Goal: Find specific page/section: Find specific page/section

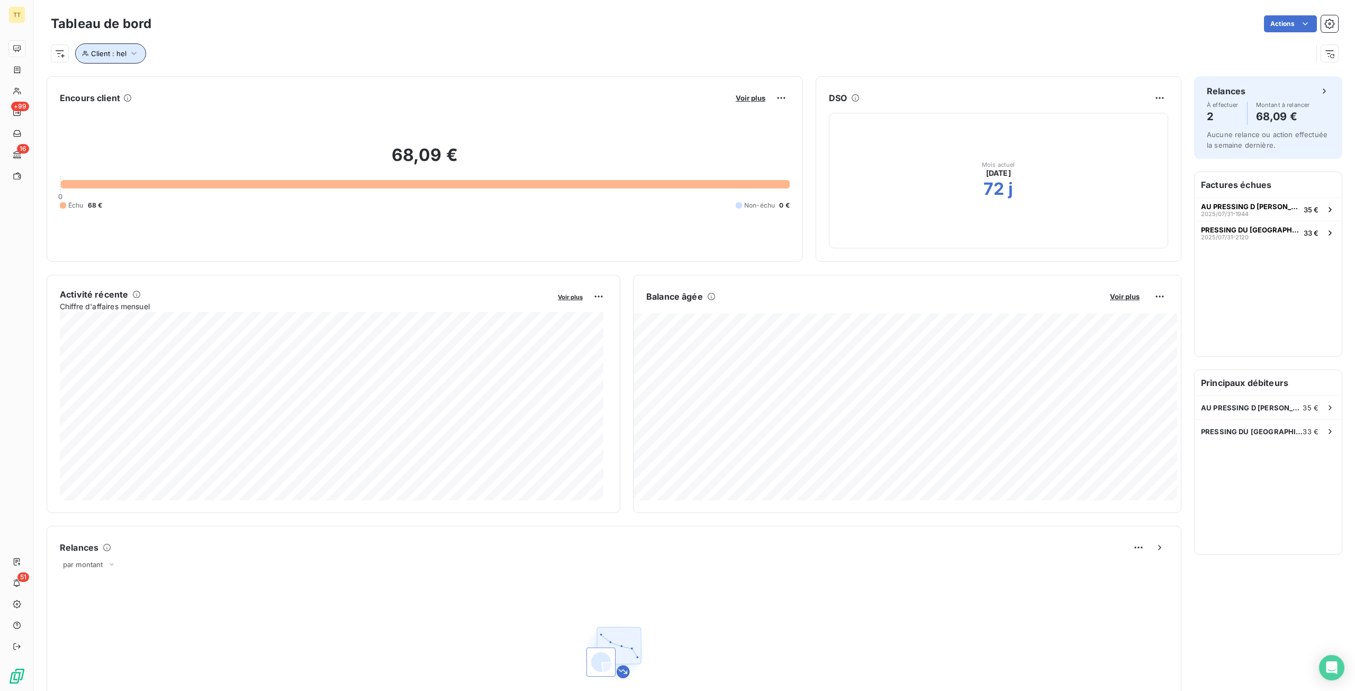
click at [125, 56] on span "Client : hel" at bounding box center [108, 53] width 35 height 8
drag, startPoint x: 308, startPoint y: 79, endPoint x: 196, endPoint y: 80, distance: 112.2
click at [196, 80] on div "Client Contient like hel" at bounding box center [227, 81] width 290 height 22
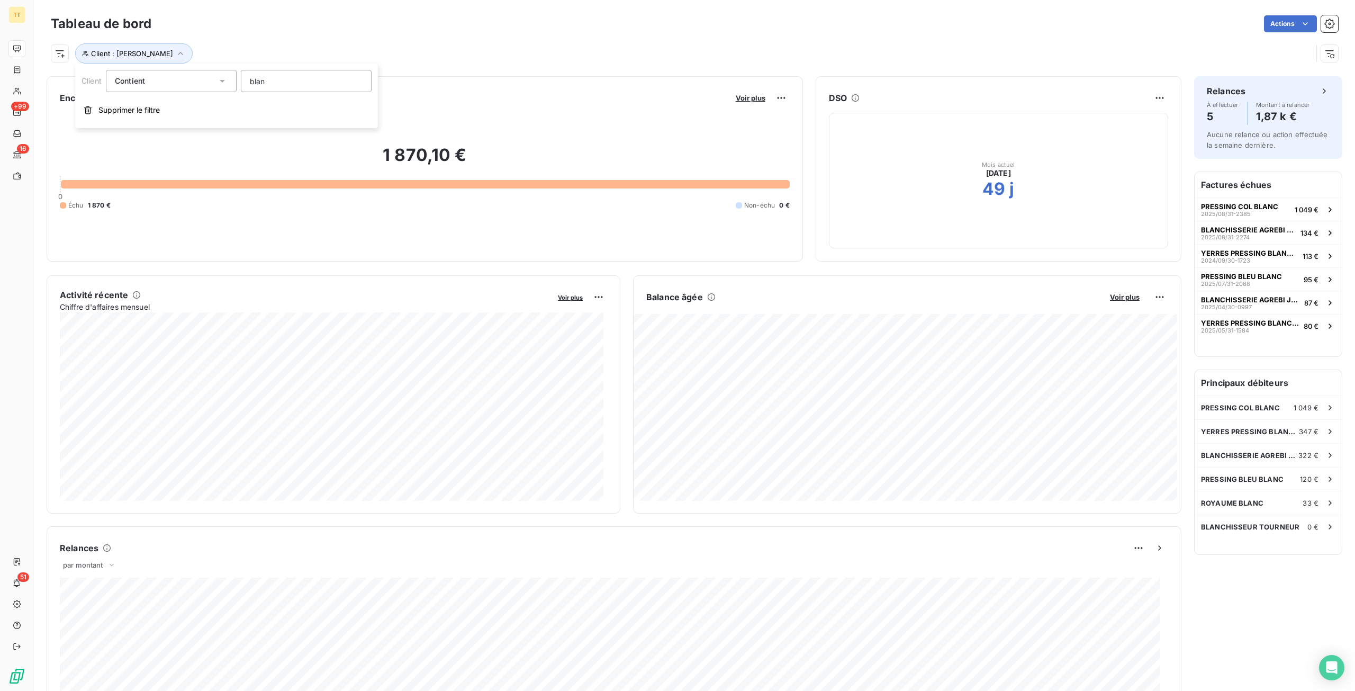
type input "blanc"
click at [1262, 485] on div "PRESSING BLEU BLANC 120 €" at bounding box center [1268, 478] width 147 height 23
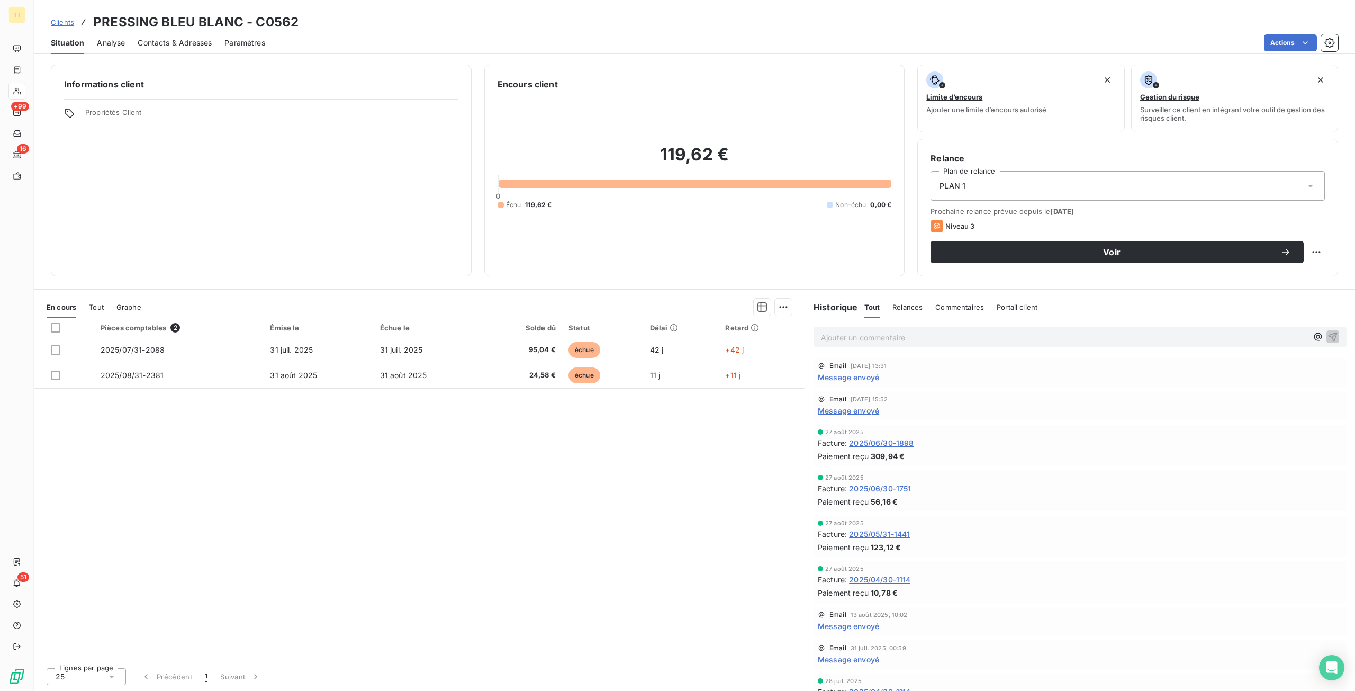
drag, startPoint x: 159, startPoint y: 190, endPoint x: 176, endPoint y: 211, distance: 27.1
click at [176, 211] on div "Informations client Propriétés Client" at bounding box center [261, 171] width 421 height 212
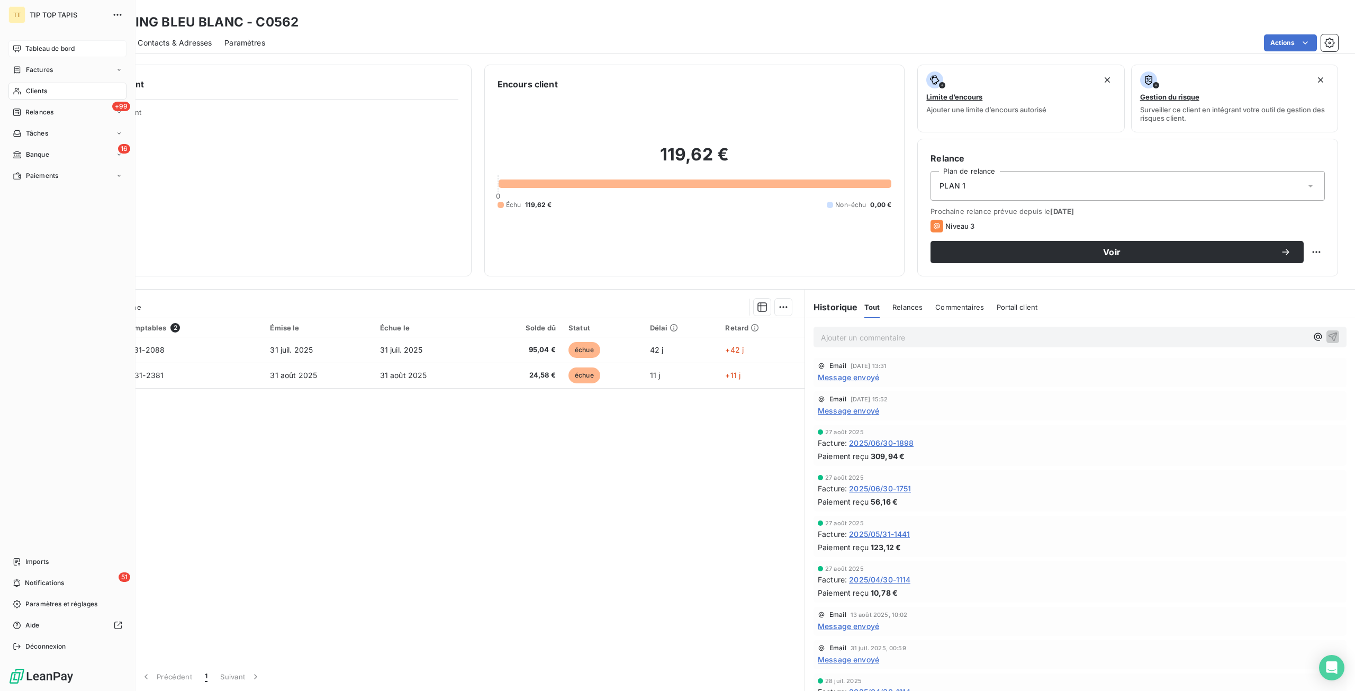
click at [30, 45] on span "Tableau de bord" at bounding box center [49, 49] width 49 height 10
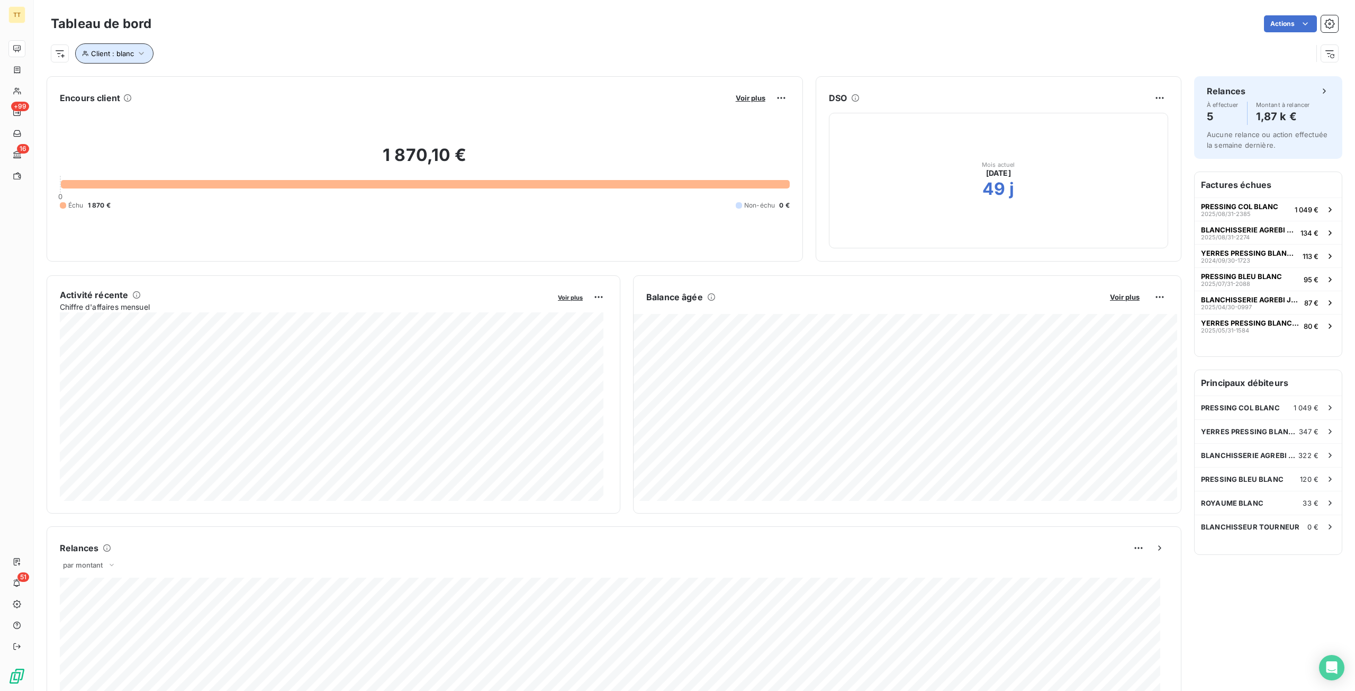
click at [140, 56] on icon "button" at bounding box center [141, 53] width 11 height 11
drag, startPoint x: 315, startPoint y: 86, endPoint x: 231, endPoint y: 89, distance: 83.7
click at [231, 89] on div "Client Contient like blanc" at bounding box center [227, 81] width 290 height 22
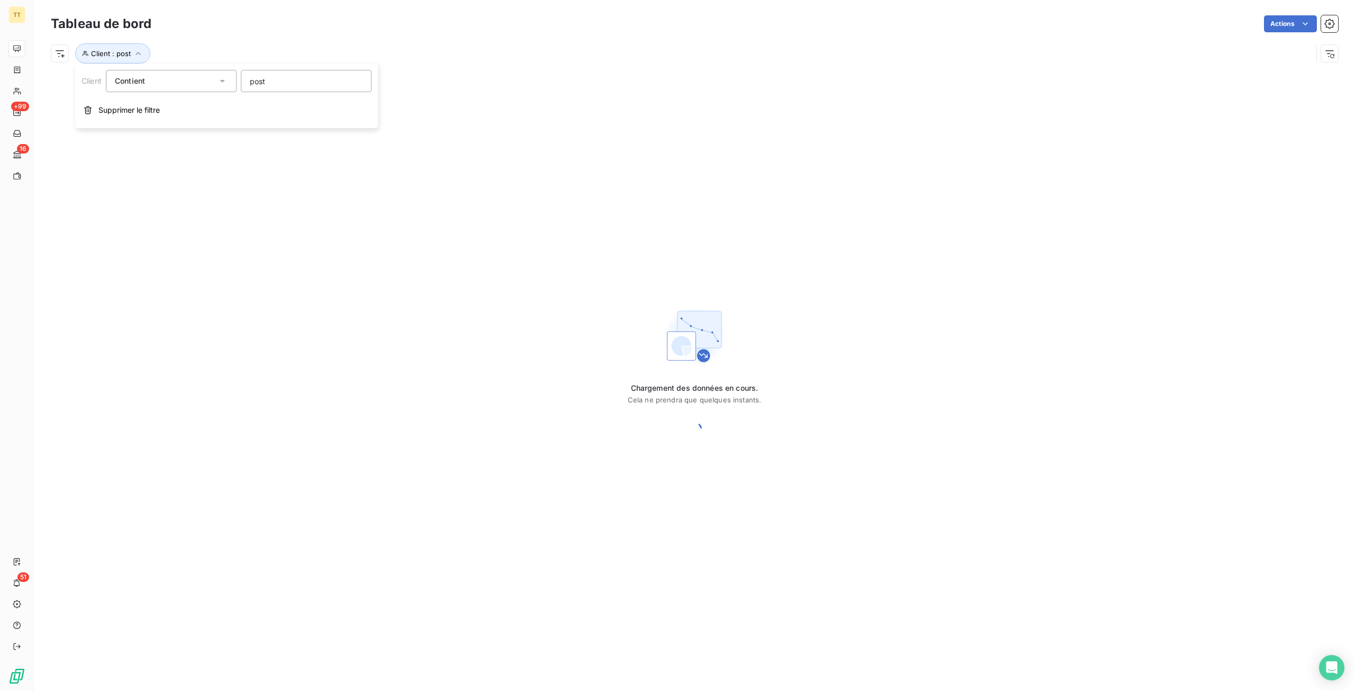
type input "poste"
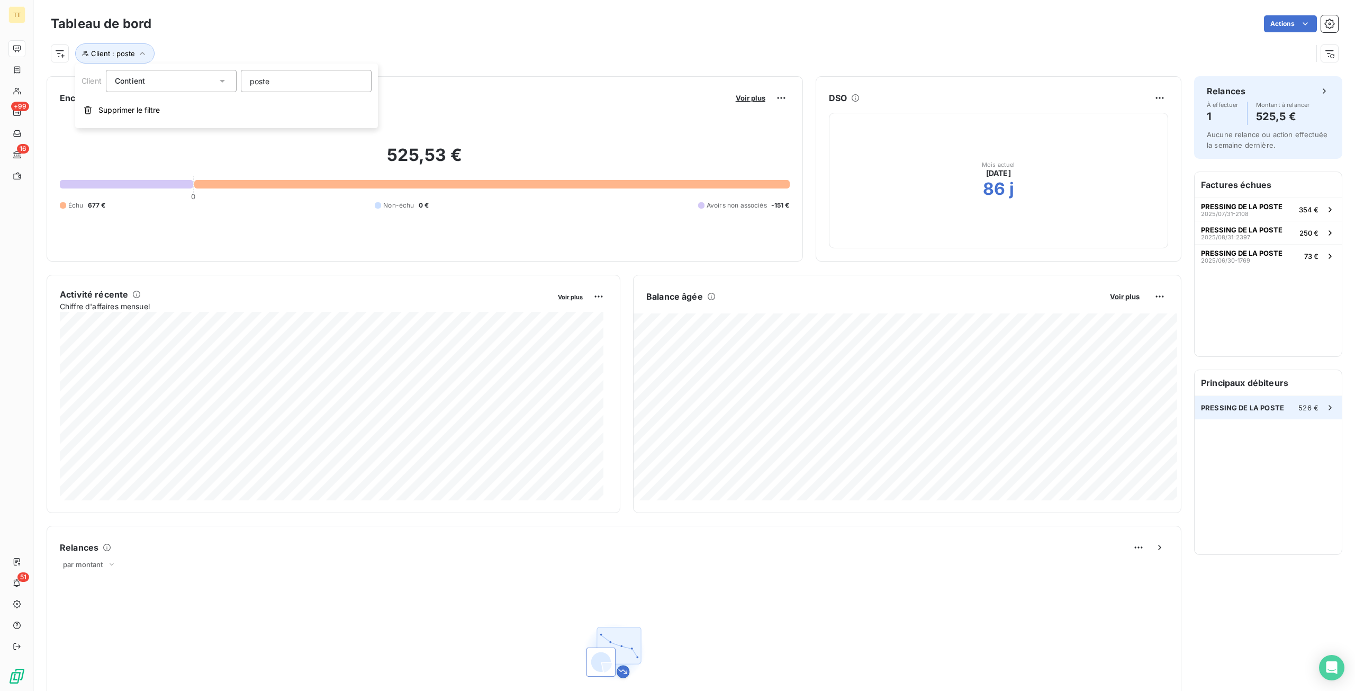
click at [1260, 409] on span "PRESSING DE LA POSTE" at bounding box center [1242, 407] width 83 height 8
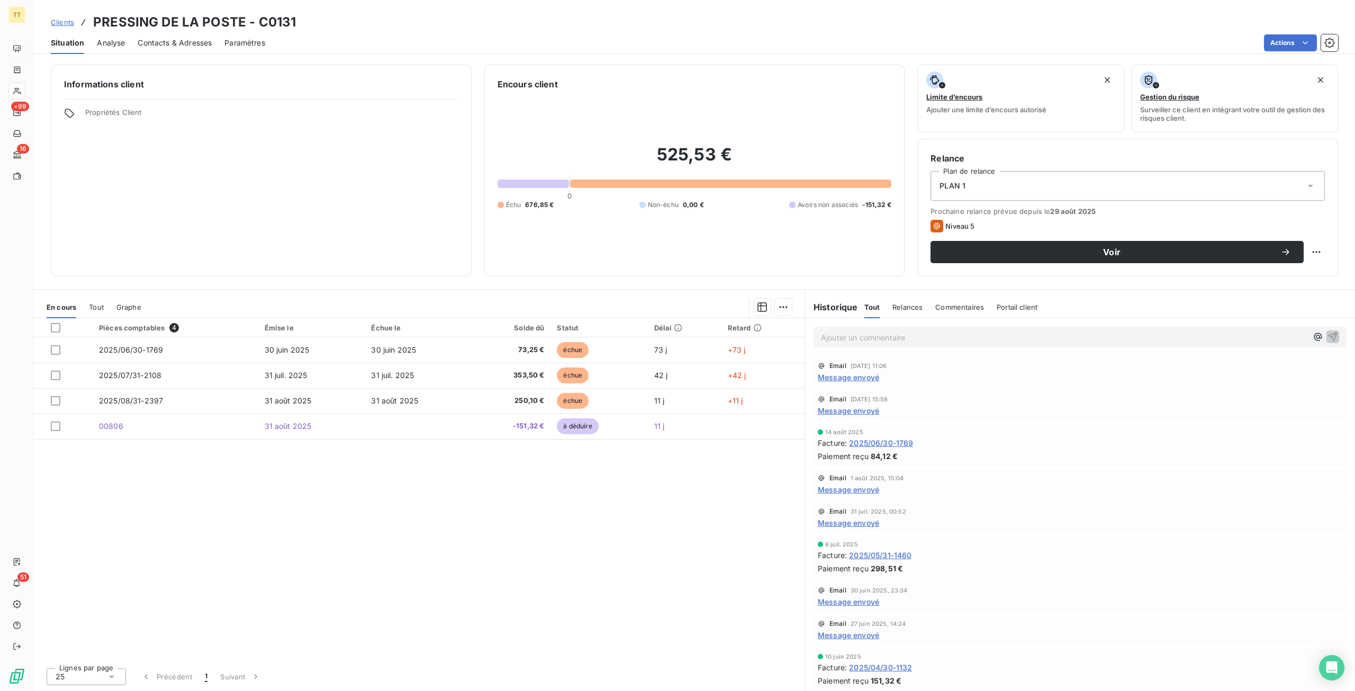
drag, startPoint x: 862, startPoint y: 457, endPoint x: 877, endPoint y: 448, distance: 16.6
click at [863, 457] on span "Paiement reçu" at bounding box center [843, 456] width 51 height 11
click at [893, 444] on span "2025/06/30-1769" at bounding box center [881, 442] width 64 height 11
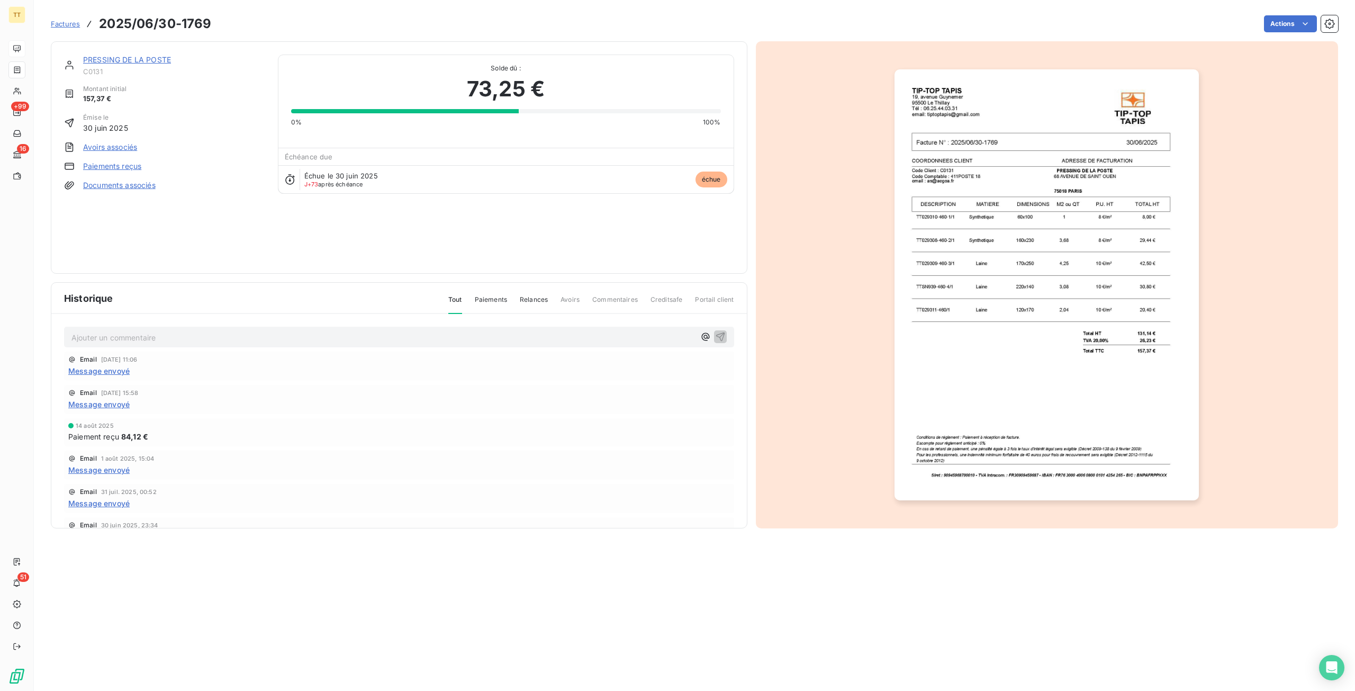
click at [96, 166] on link "Paiements reçus" at bounding box center [112, 166] width 58 height 11
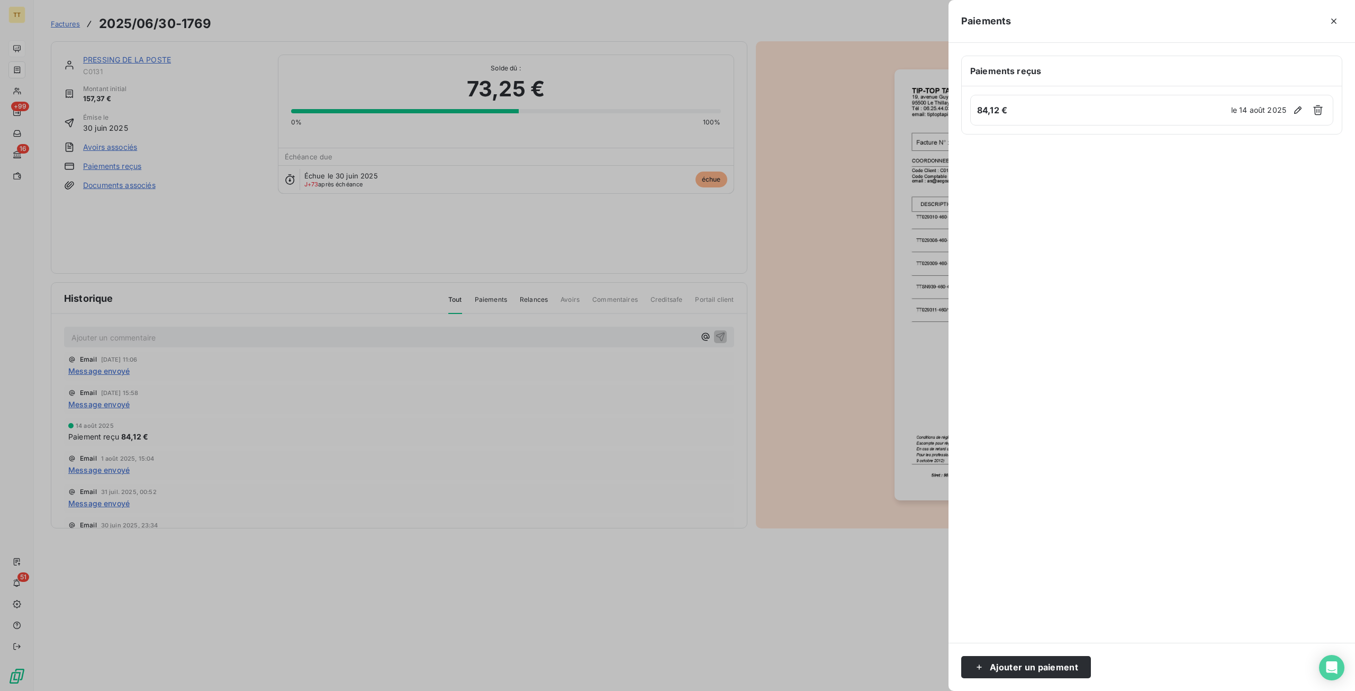
click at [1183, 109] on h6 "84,12 €" at bounding box center [1102, 110] width 251 height 13
click at [1033, 61] on div "Paiements reçus" at bounding box center [1152, 71] width 380 height 30
click at [1339, 23] on icon "button" at bounding box center [1334, 21] width 11 height 11
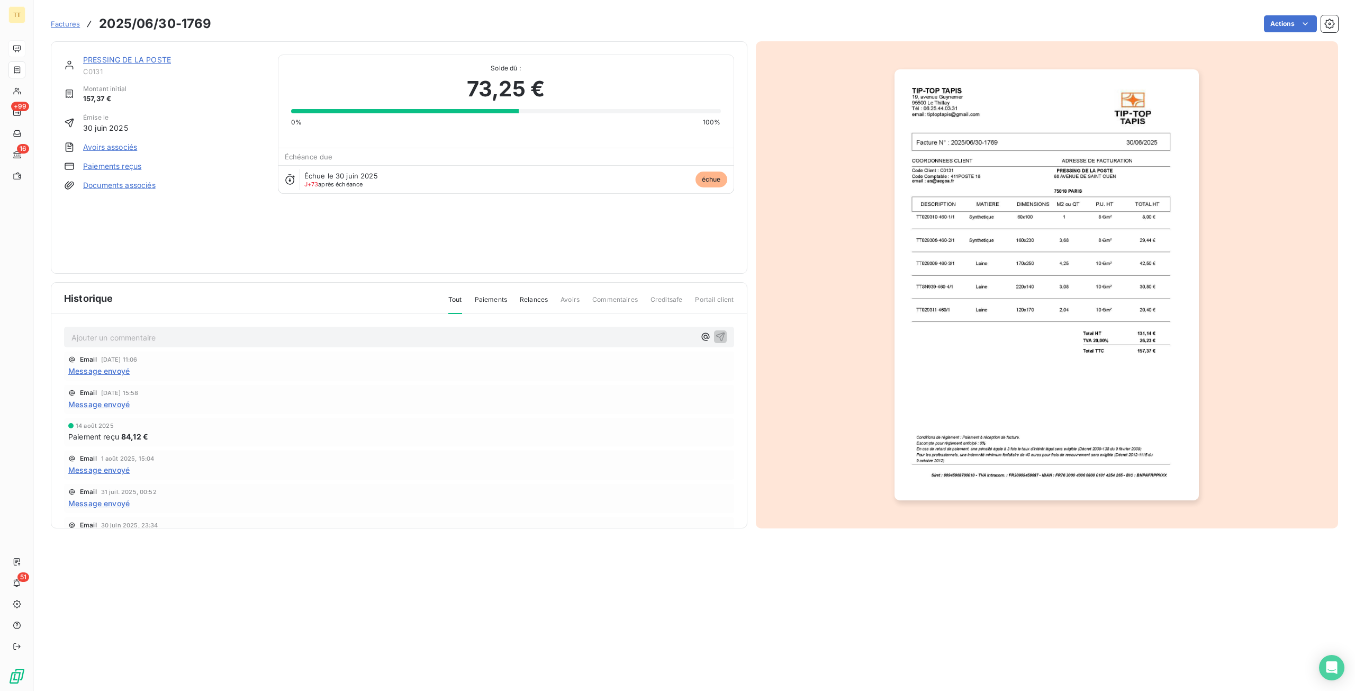
click at [570, 395] on div "Email [DATE] 15:58" at bounding box center [399, 392] width 662 height 7
click at [165, 59] on link "PRESSING DE LA POSTE" at bounding box center [127, 59] width 88 height 9
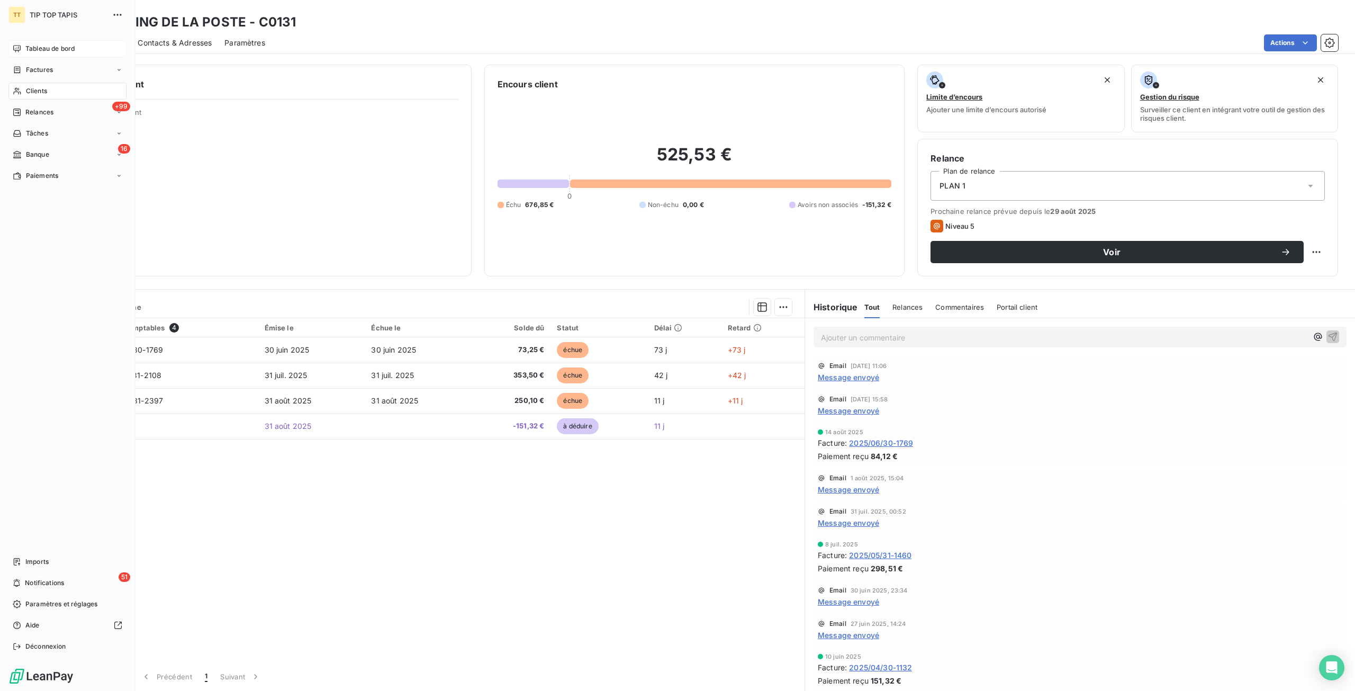
click at [15, 49] on icon at bounding box center [17, 48] width 8 height 8
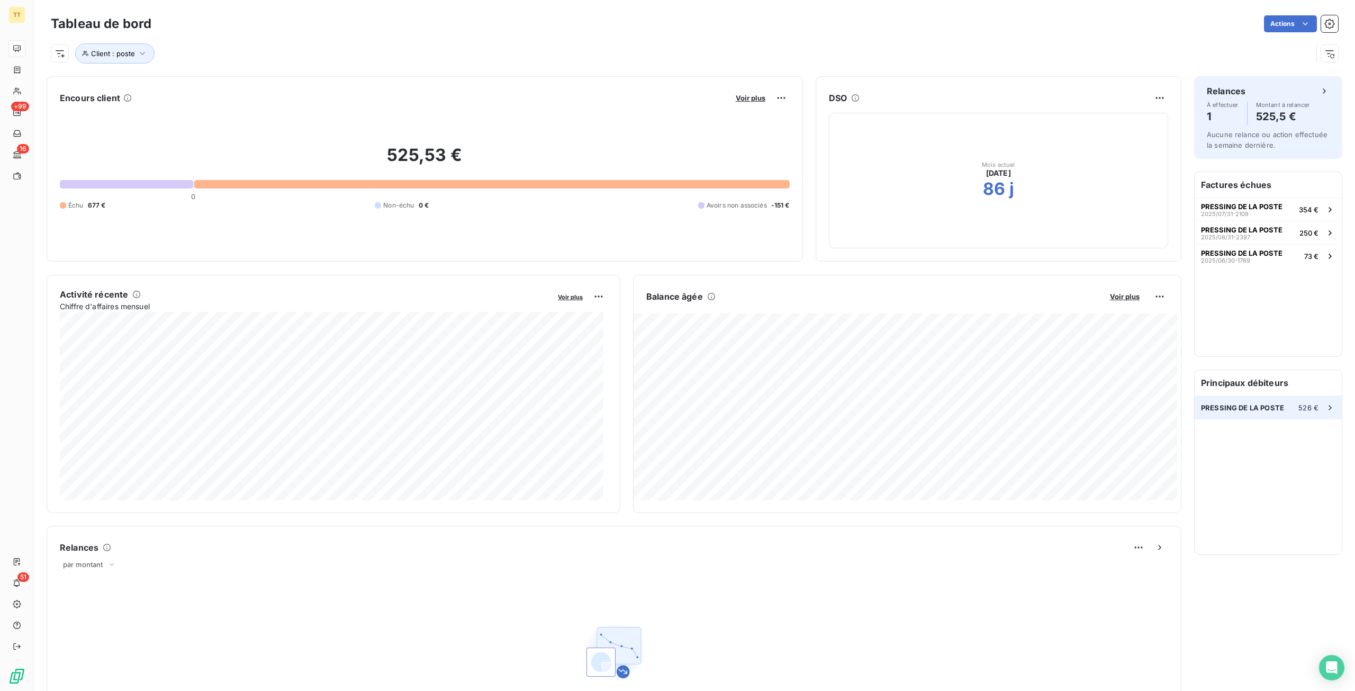
click at [1263, 407] on span "PRESSING DE LA POSTE" at bounding box center [1242, 407] width 83 height 8
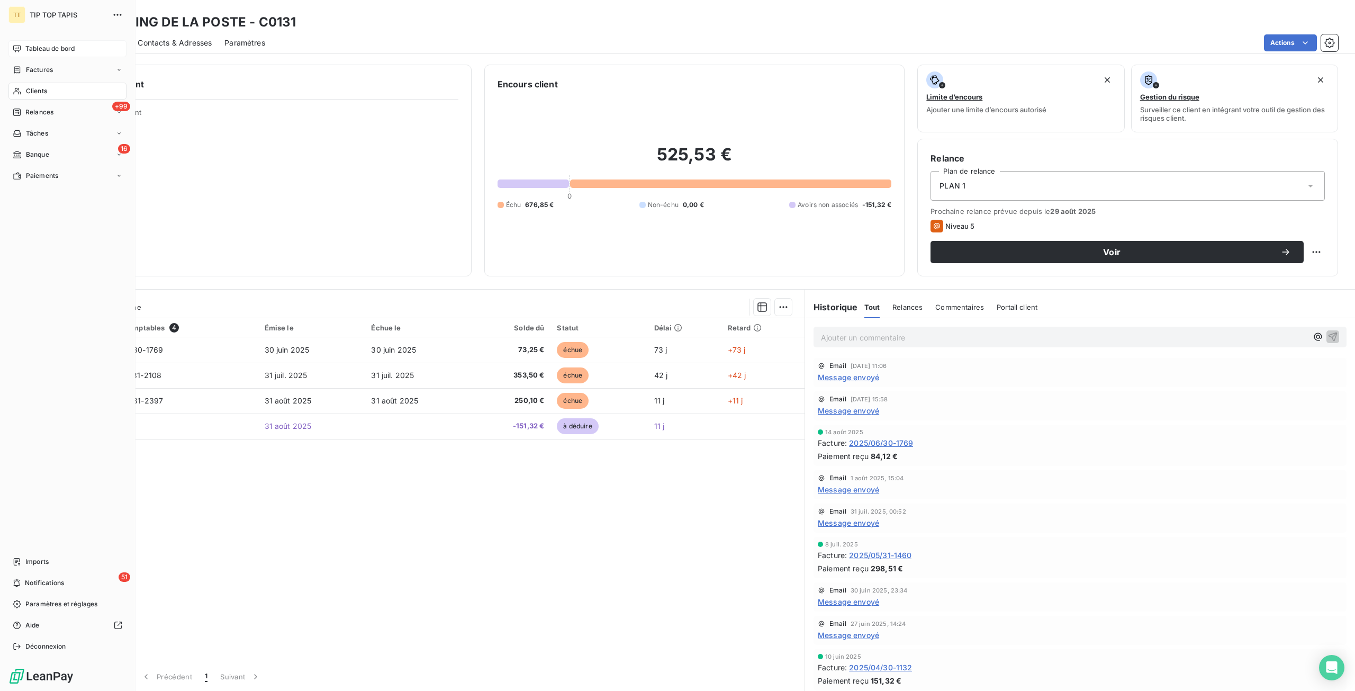
drag, startPoint x: 25, startPoint y: 50, endPoint x: 42, endPoint y: 48, distance: 17.5
click at [25, 50] on span "Tableau de bord" at bounding box center [49, 49] width 49 height 10
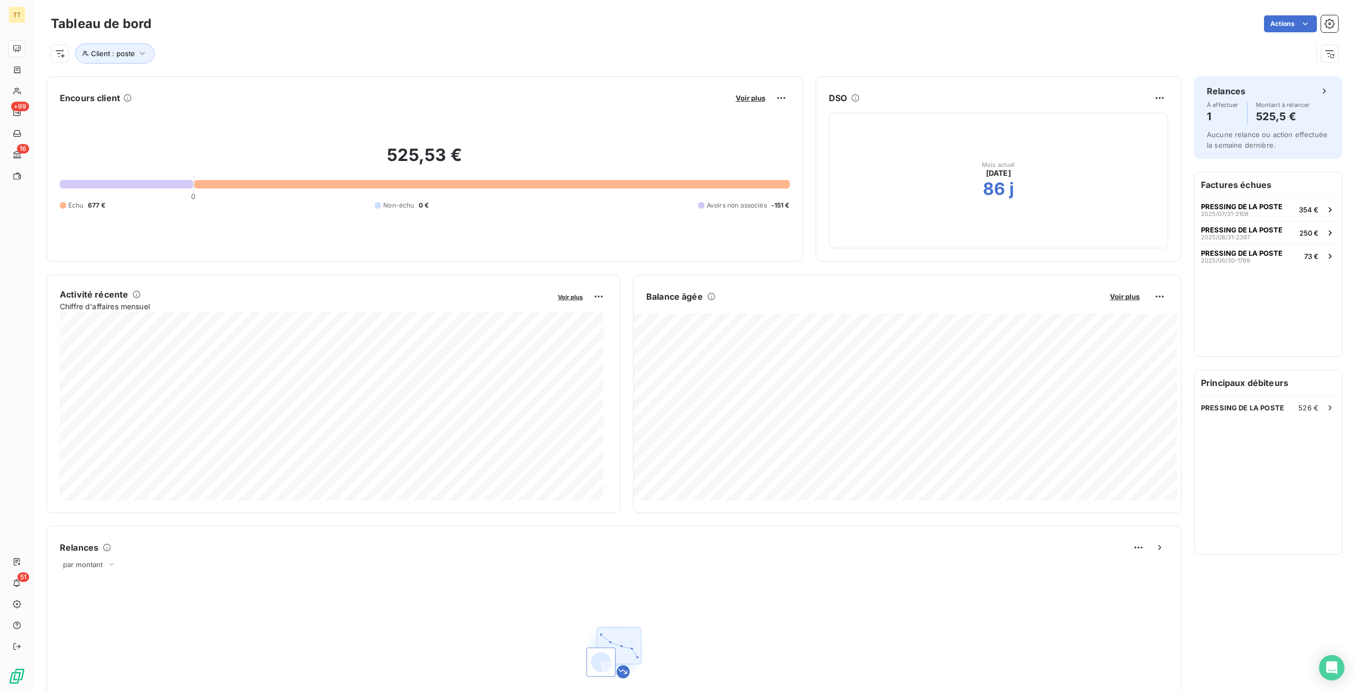
click at [129, 65] on div "Tableau de bord Actions Client : poste" at bounding box center [694, 35] width 1321 height 70
drag, startPoint x: 131, startPoint y: 58, endPoint x: 143, endPoint y: 61, distance: 12.1
click at [131, 58] on button "Client : poste" at bounding box center [114, 53] width 79 height 20
drag, startPoint x: 296, startPoint y: 83, endPoint x: 96, endPoint y: 100, distance: 200.9
click at [96, 100] on div "Client Contient like poste Supprimer le filtre" at bounding box center [226, 96] width 303 height 65
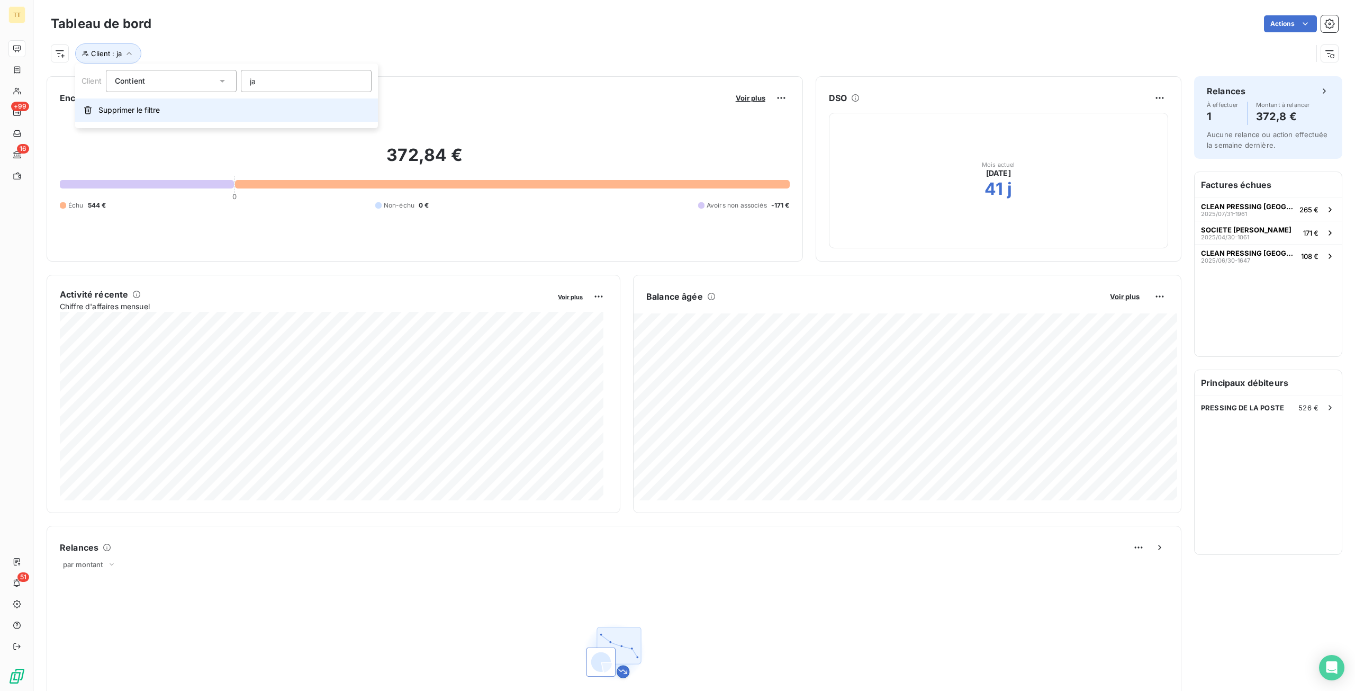
type input "jac"
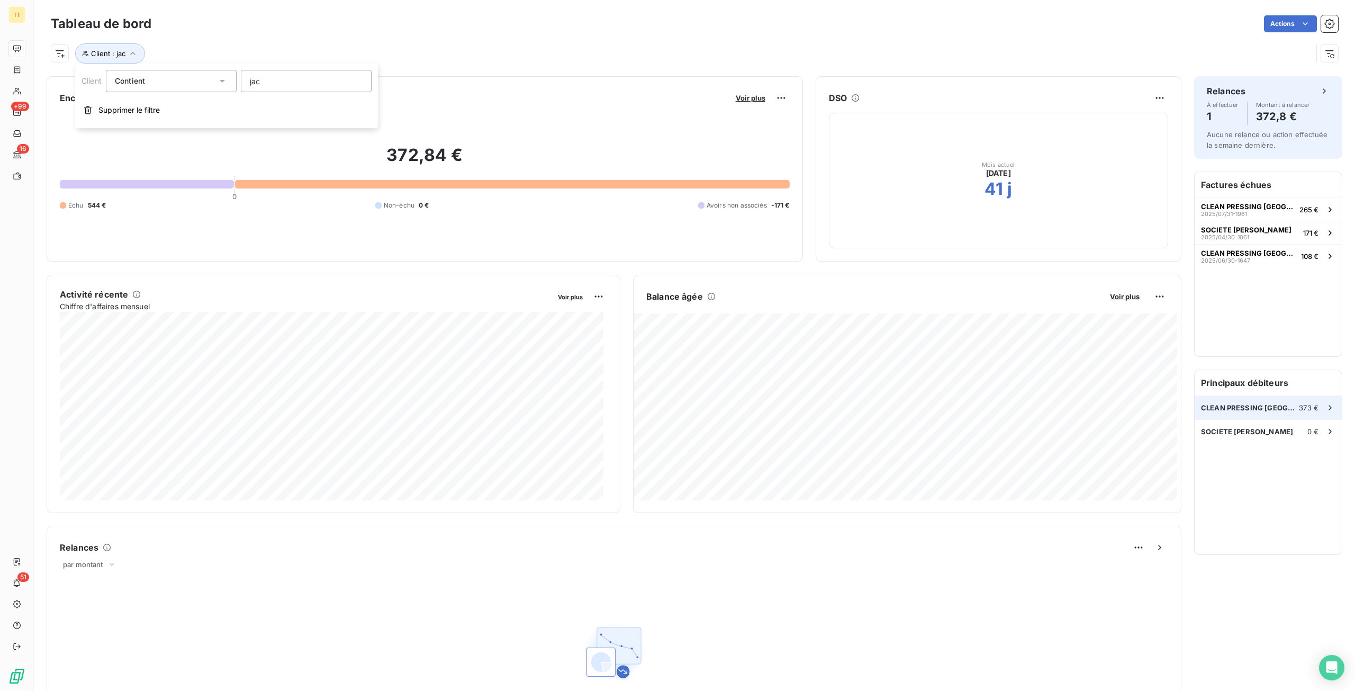
click at [1263, 413] on div "CLEAN PRESSING [GEOGRAPHIC_DATA] 373 €" at bounding box center [1268, 407] width 147 height 23
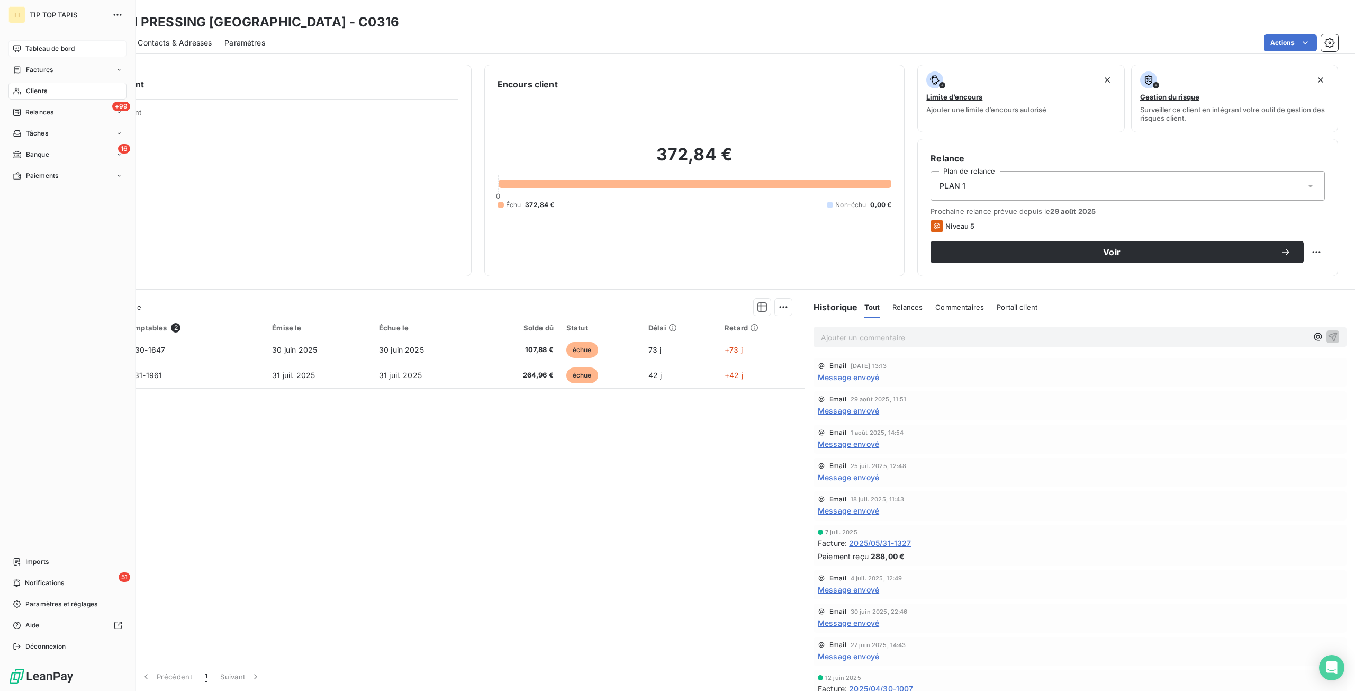
click at [67, 43] on div "Tableau de bord" at bounding box center [67, 48] width 118 height 17
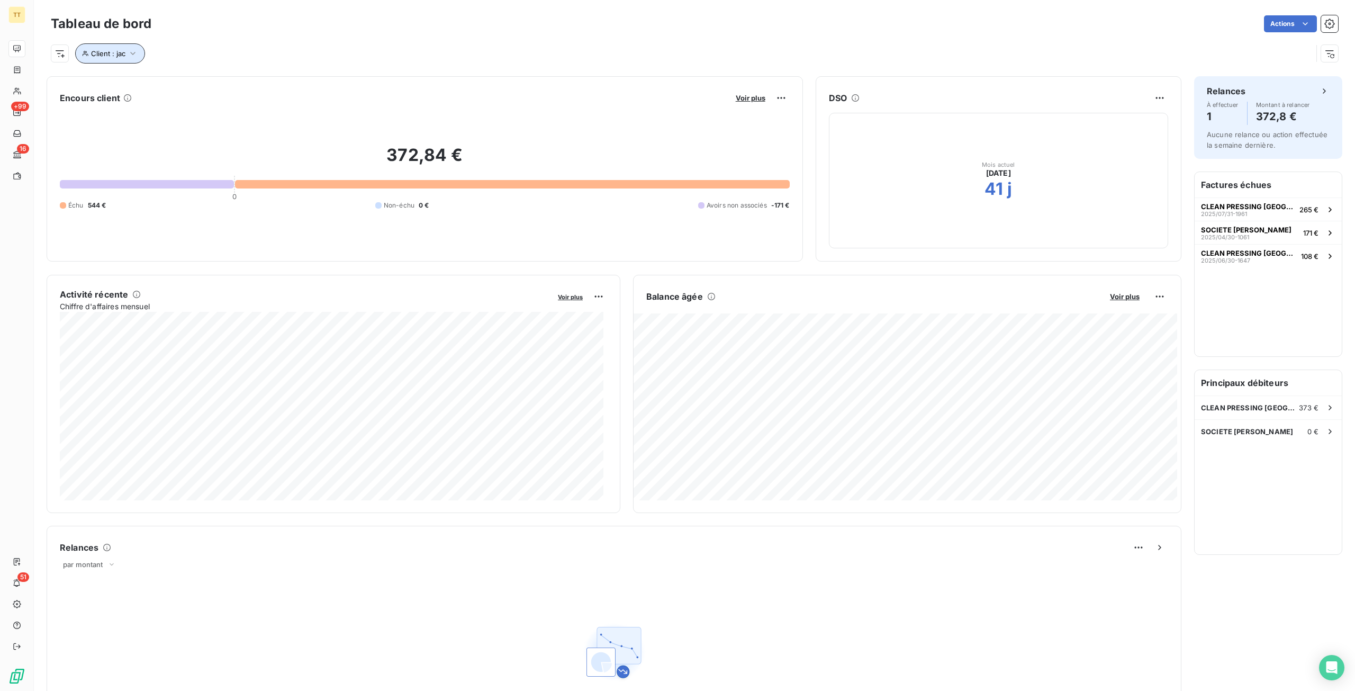
click at [122, 56] on span "Client : jac" at bounding box center [108, 53] width 34 height 8
drag, startPoint x: 284, startPoint y: 78, endPoint x: 181, endPoint y: 87, distance: 103.1
click at [181, 87] on div "Client Contient like jac" at bounding box center [227, 81] width 290 height 22
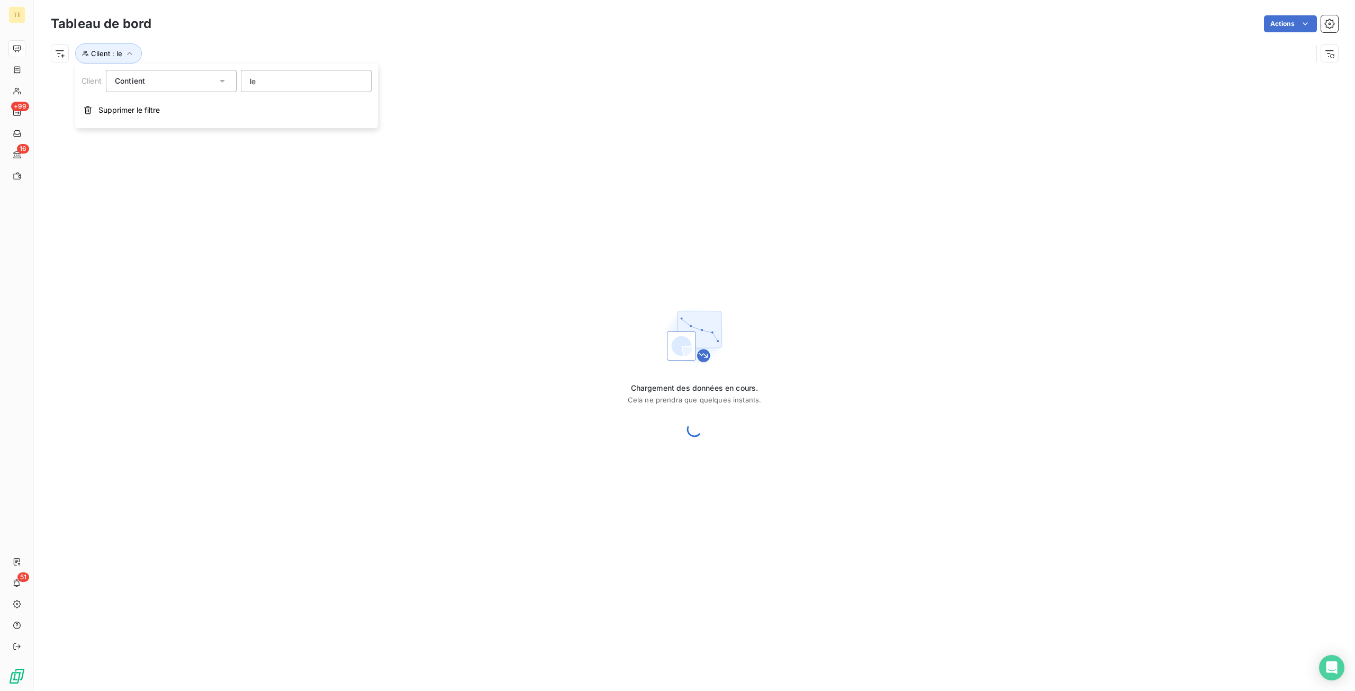
type input "leb"
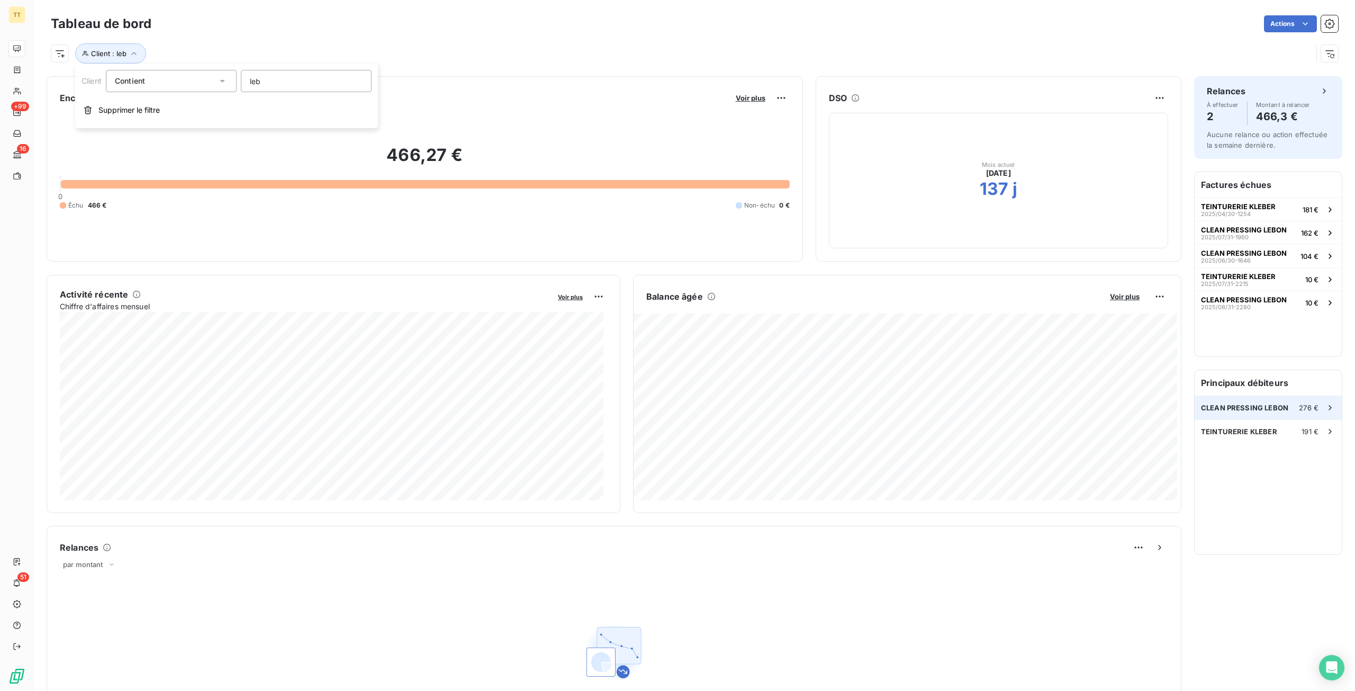
click at [1232, 409] on span "CLEAN PRESSING LEBON" at bounding box center [1244, 407] width 87 height 8
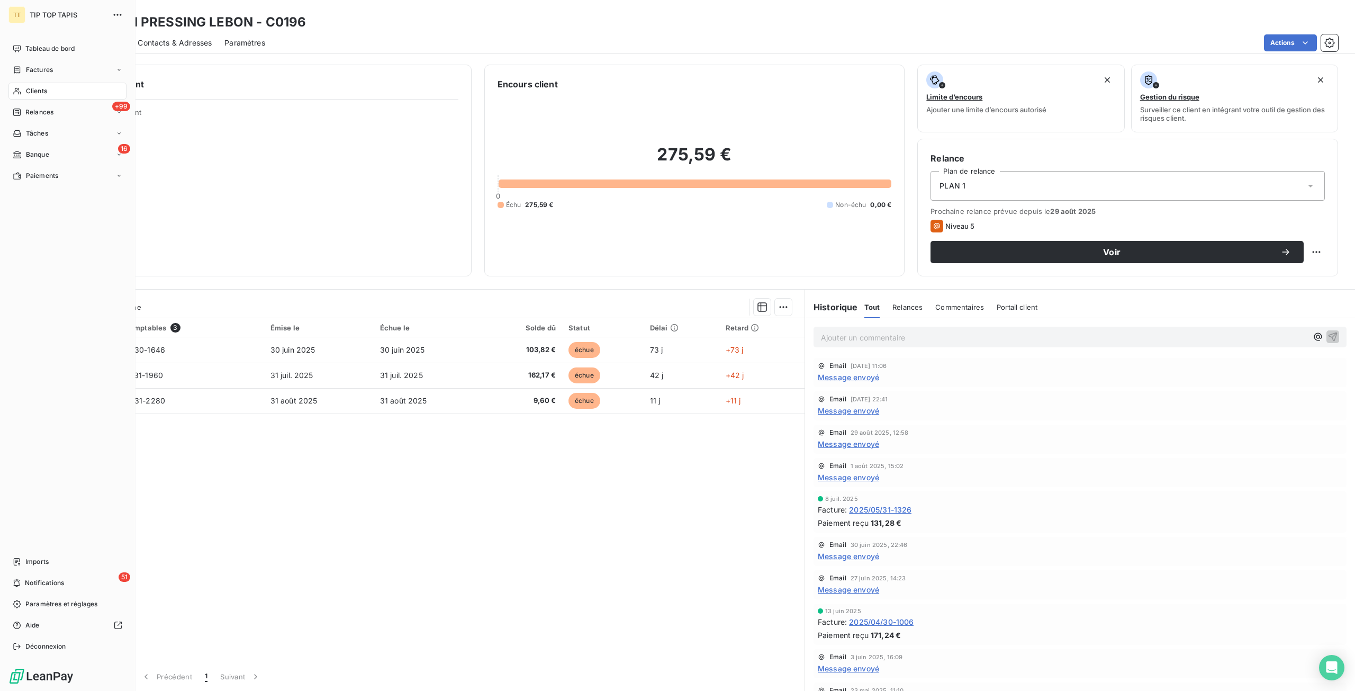
click at [46, 59] on nav "Tableau de bord Factures Clients +99 Relances Tâches 16 Banque Paiements" at bounding box center [67, 112] width 118 height 144
click at [53, 50] on span "Tableau de bord" at bounding box center [49, 49] width 49 height 10
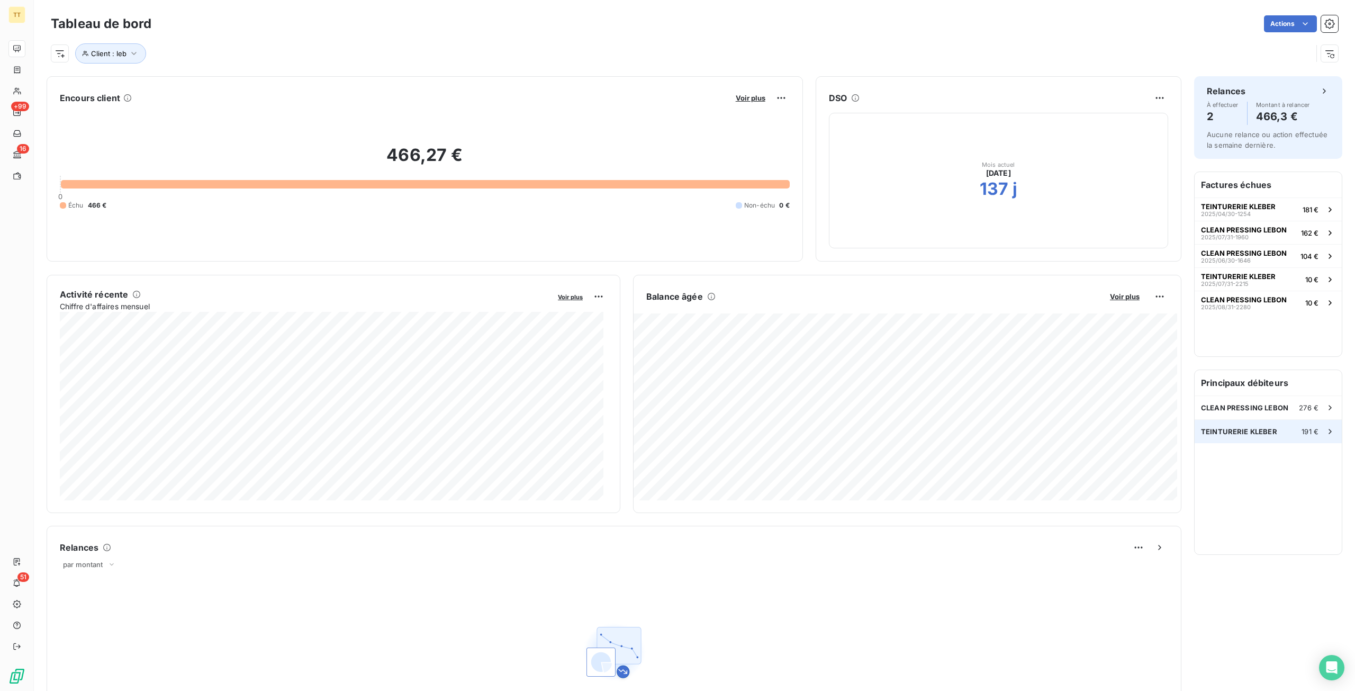
click at [1271, 436] on div "TEINTURERIE KLEBER 191 €" at bounding box center [1268, 431] width 147 height 23
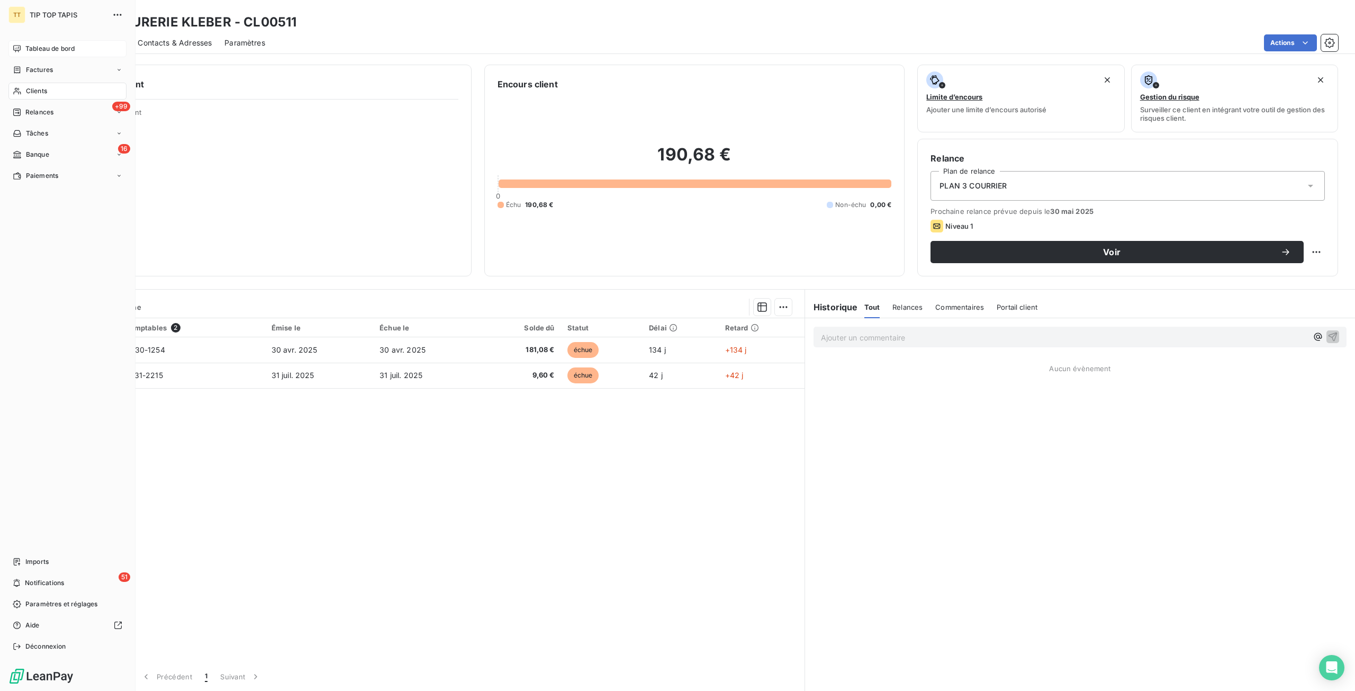
click at [47, 94] on div "Clients" at bounding box center [67, 91] width 118 height 17
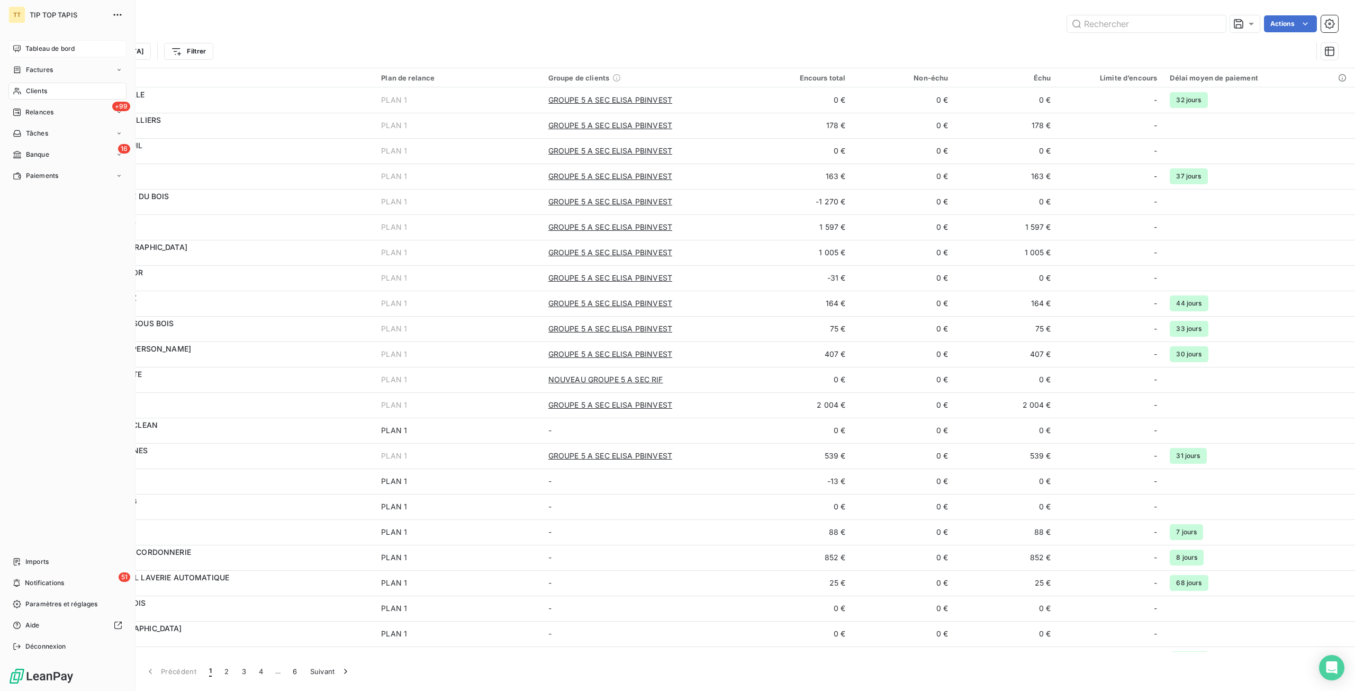
click at [23, 48] on div "Tableau de bord" at bounding box center [67, 48] width 118 height 17
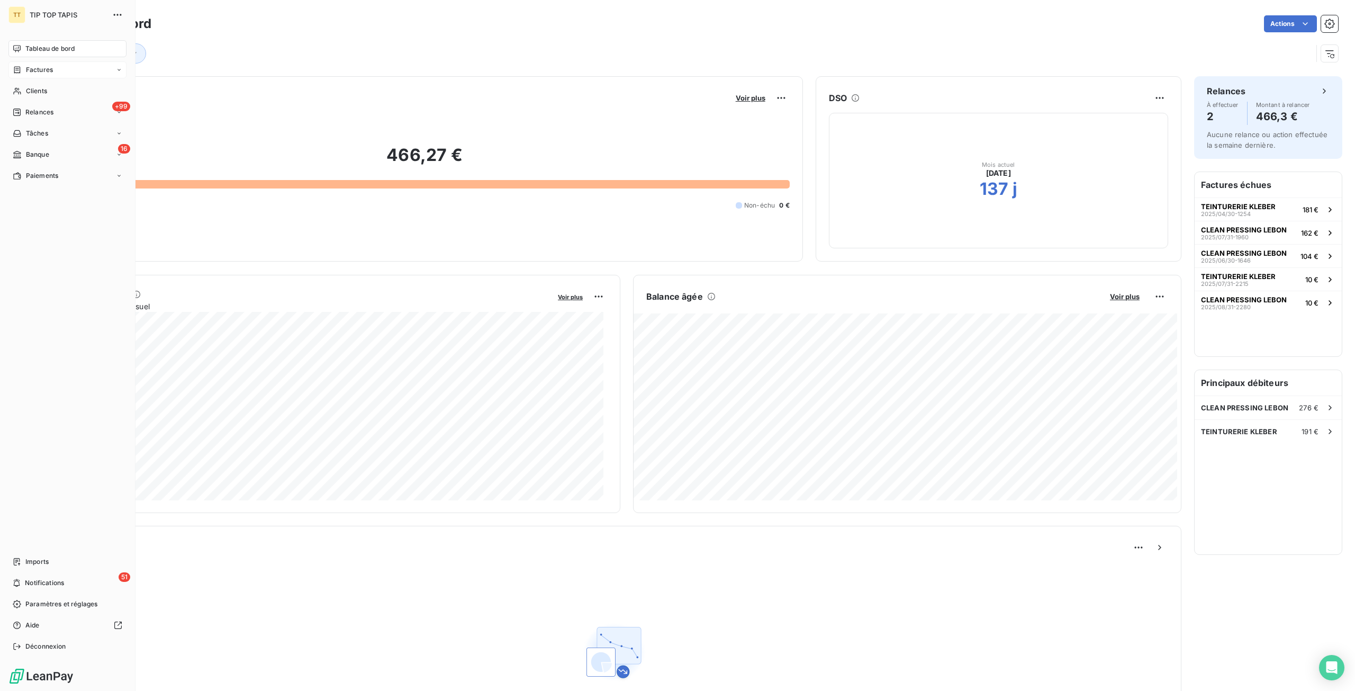
click at [49, 68] on span "Factures" at bounding box center [39, 70] width 27 height 10
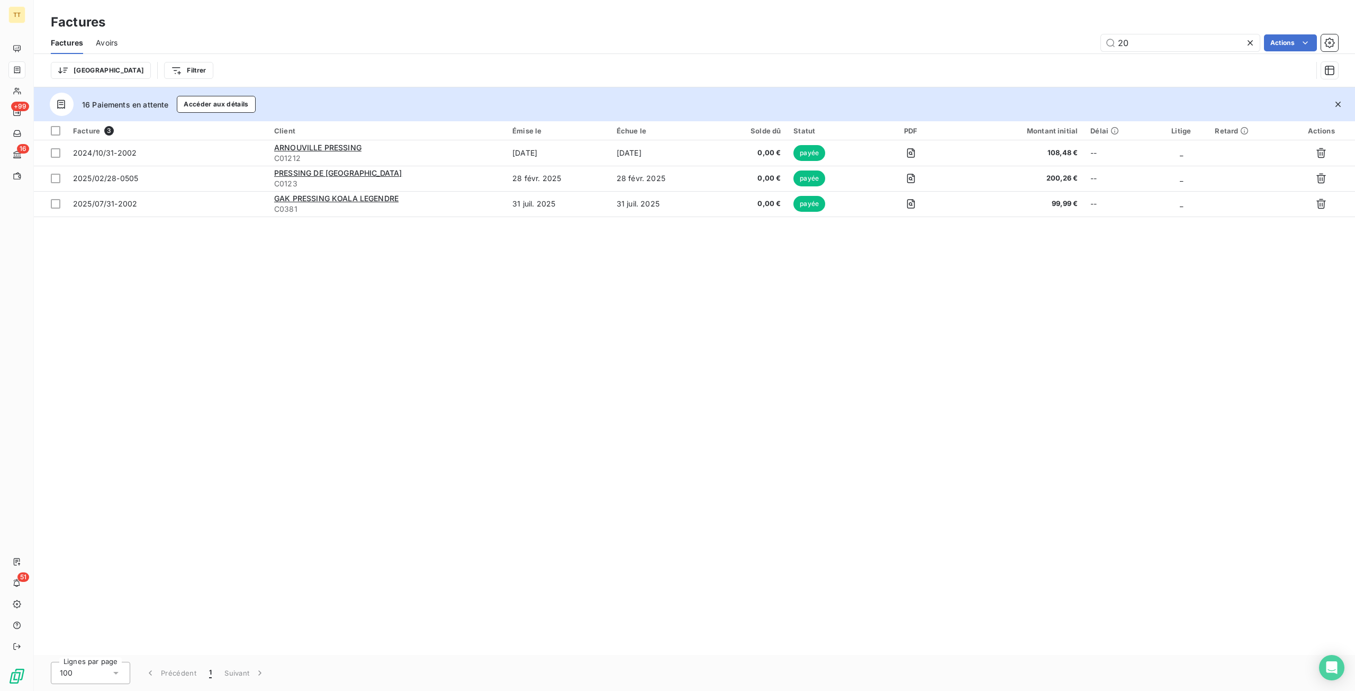
type input "2"
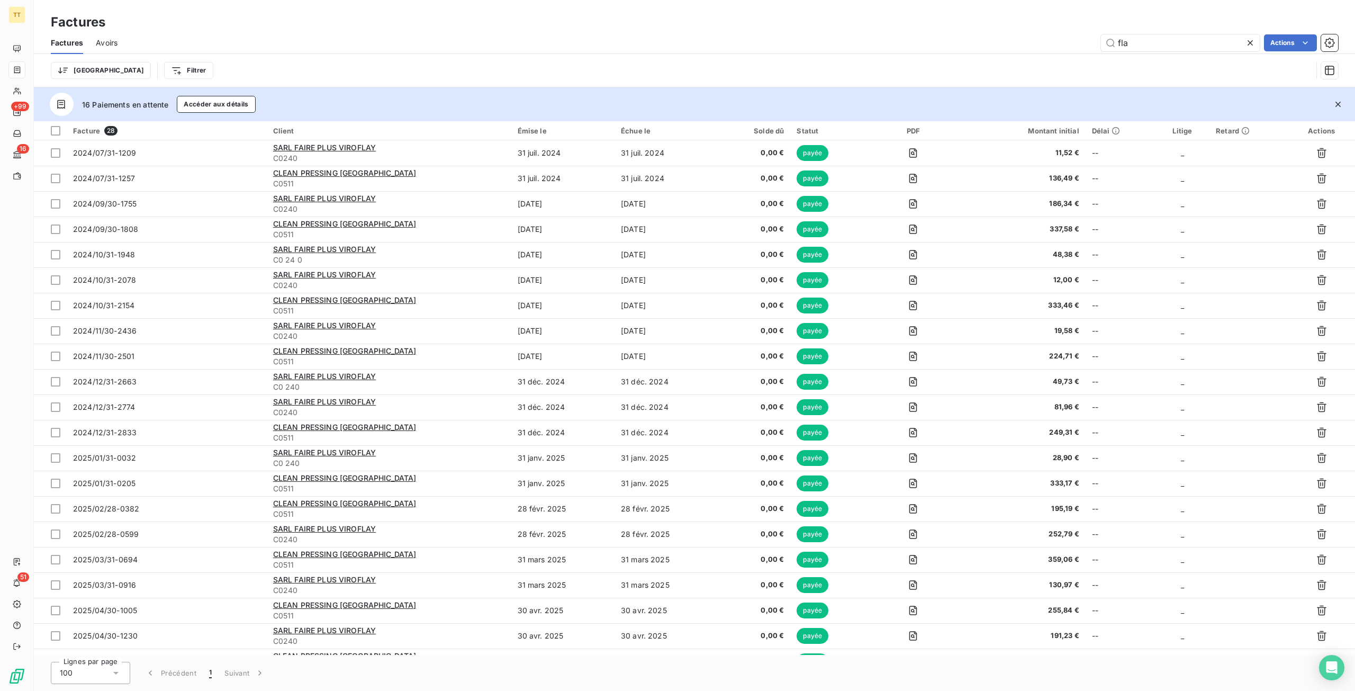
type input "flan"
